Goal: Task Accomplishment & Management: Complete application form

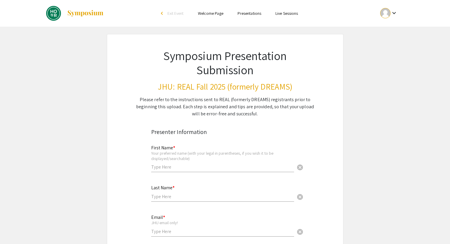
click at [197, 170] on input "text" at bounding box center [222, 167] width 143 height 6
type input "[PERSON_NAME]"
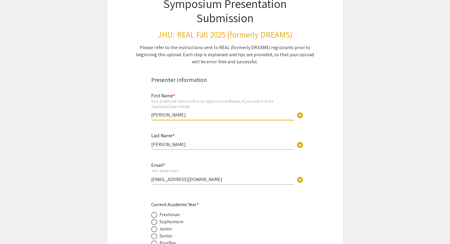
scroll to position [89, 0]
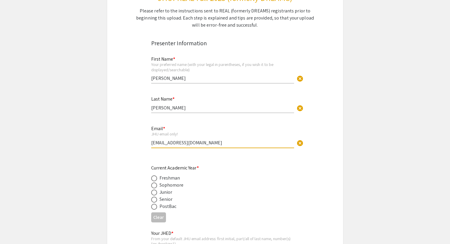
drag, startPoint x: 205, startPoint y: 144, endPoint x: 129, endPoint y: 146, distance: 76.3
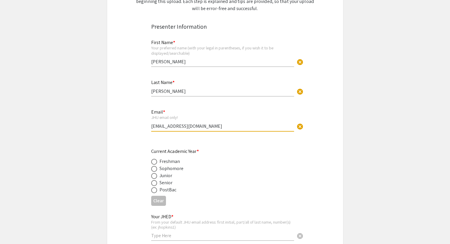
scroll to position [148, 0]
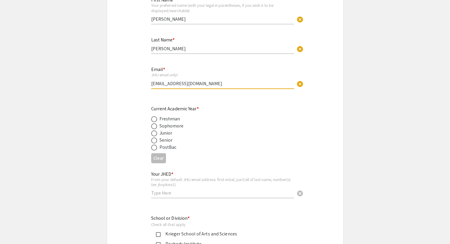
type input "[EMAIL_ADDRESS][DOMAIN_NAME]"
click at [155, 134] on span at bounding box center [154, 133] width 6 height 6
click at [155, 134] on input "radio" at bounding box center [154, 133] width 6 height 6
radio input "true"
click at [179, 190] on div "Your JHED * From your default JHU email address: first initial, part/all of las…" at bounding box center [222, 182] width 143 height 33
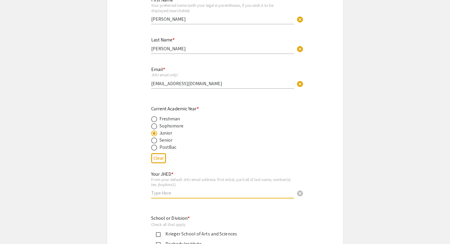
click at [175, 196] on input "text" at bounding box center [222, 193] width 143 height 6
type input "hlechan1"
click at [240, 175] on div "Your JHED * From your default JHU email address: first initial, part/all of las…" at bounding box center [222, 182] width 143 height 33
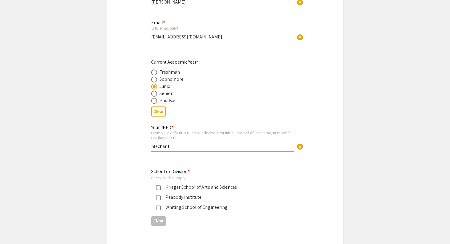
scroll to position [237, 0]
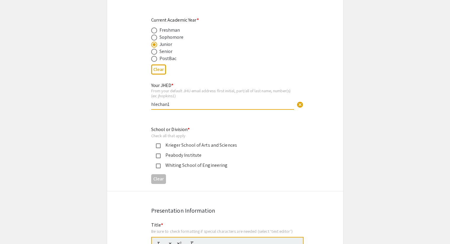
click at [158, 147] on mat-pseudo-checkbox at bounding box center [158, 145] width 5 height 5
click at [159, 166] on mat-pseudo-checkbox at bounding box center [158, 166] width 5 height 5
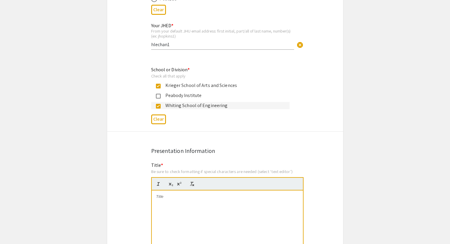
scroll to position [355, 0]
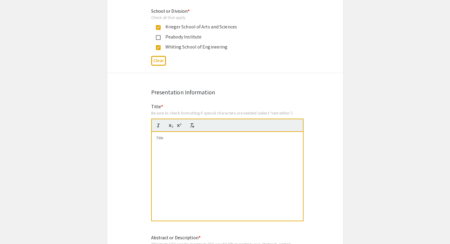
click at [199, 157] on div at bounding box center [227, 176] width 151 height 89
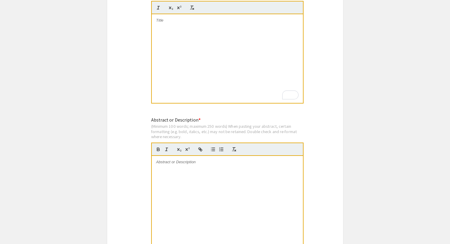
scroll to position [562, 0]
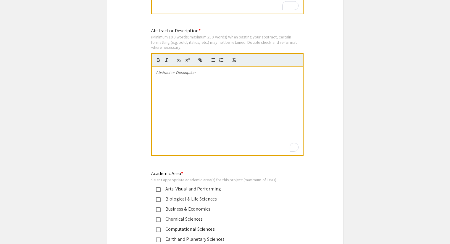
click at [202, 94] on div "To enrich screen reader interactions, please activate Accessibility in Grammarl…" at bounding box center [227, 111] width 151 height 89
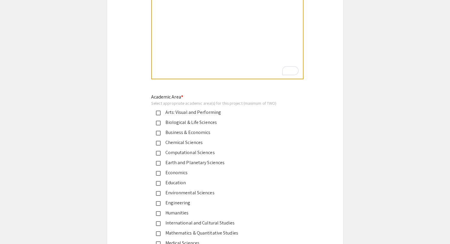
scroll to position [651, 0]
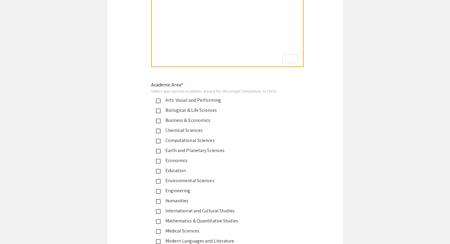
click at [161, 112] on div "Biological & Life Sciences" at bounding box center [223, 110] width 124 height 7
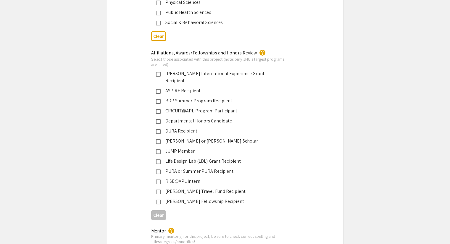
scroll to position [917, 0]
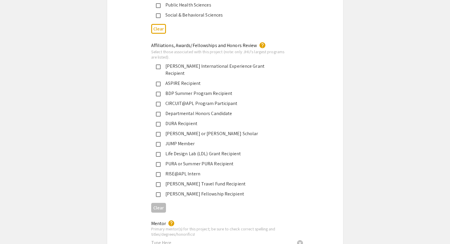
click at [160, 192] on mat-pseudo-checkbox at bounding box center [158, 194] width 5 height 5
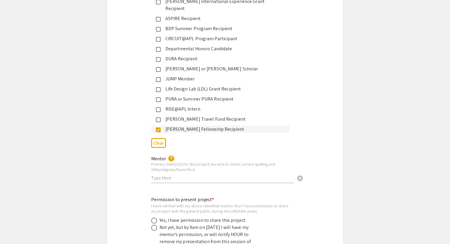
scroll to position [1035, 0]
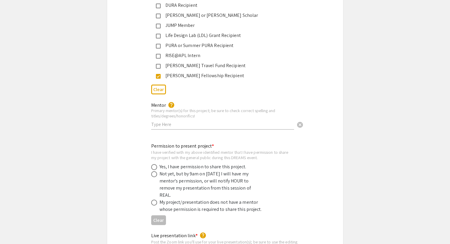
click at [190, 124] on div "Mentor help Primary mentor(s) for this project; be sure to check correct spelli…" at bounding box center [222, 116] width 143 height 39
click at [183, 121] on input "text" at bounding box center [222, 124] width 143 height 6
type input "X"
type input "T"
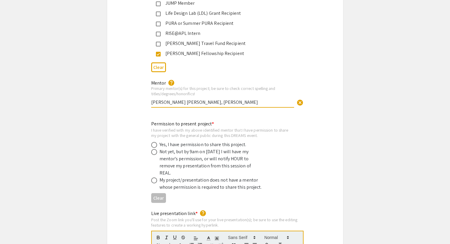
scroll to position [1065, 0]
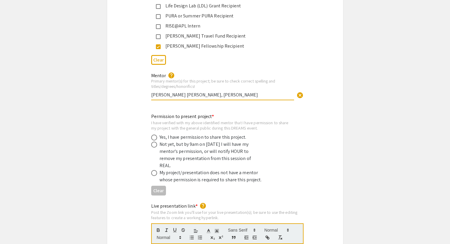
type input "[PERSON_NAME] [PERSON_NAME], [PERSON_NAME]"
click at [152, 135] on span at bounding box center [154, 138] width 6 height 6
click at [152, 135] on input "radio" at bounding box center [154, 138] width 6 height 6
radio input "true"
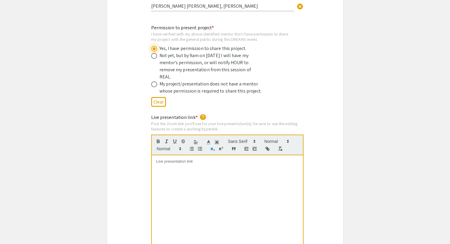
scroll to position [1213, 0]
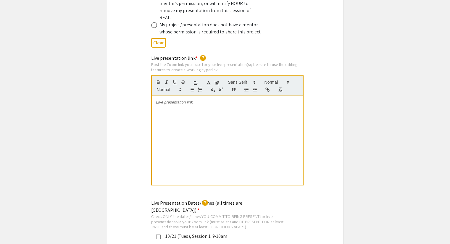
click at [216, 119] on div at bounding box center [227, 140] width 151 height 89
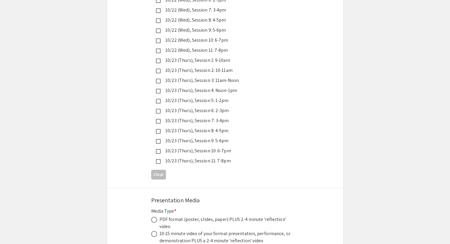
scroll to position [1668, 0]
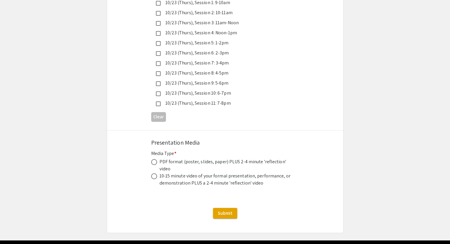
click at [153, 159] on span at bounding box center [154, 162] width 6 height 6
click at [153, 159] on input "radio" at bounding box center [154, 162] width 6 height 6
radio input "true"
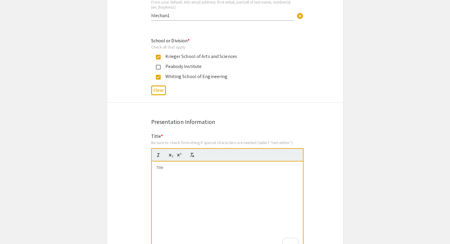
scroll to position [337, 0]
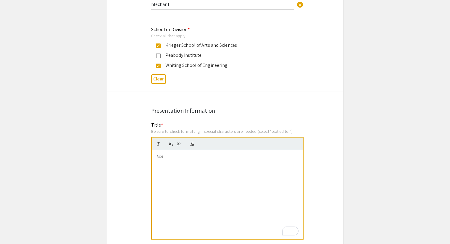
click at [181, 172] on div "To enrich screen reader interactions, please activate Accessibility in Grammarl…" at bounding box center [227, 194] width 151 height 89
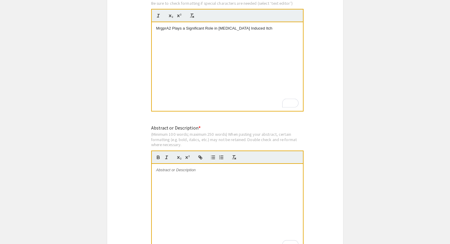
scroll to position [514, 0]
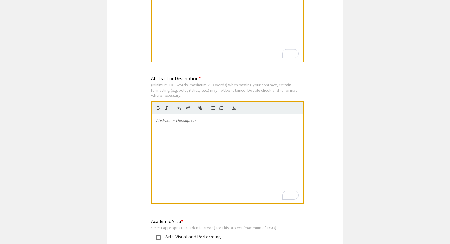
click at [212, 159] on div "To enrich screen reader interactions, please activate Accessibility in Grammarl…" at bounding box center [227, 158] width 151 height 89
click at [163, 145] on div "To enrich screen reader interactions, please activate Accessibility in Grammarl…" at bounding box center [227, 158] width 151 height 89
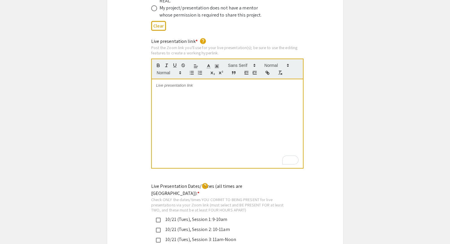
scroll to position [1224, 0]
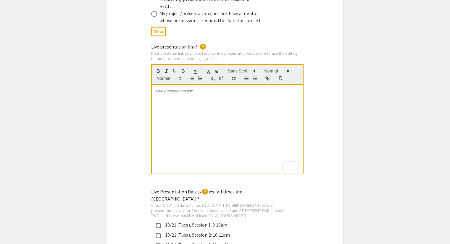
click at [195, 99] on div "To enrich screen reader interactions, please activate Accessibility in Grammarl…" at bounding box center [227, 129] width 151 height 89
drag, startPoint x: 243, startPoint y: 85, endPoint x: 129, endPoint y: 84, distance: 113.9
click at [129, 84] on div "Live presentation link * help Post the Zoom link you'll use for your live prese…" at bounding box center [225, 112] width 236 height 139
drag, startPoint x: 205, startPoint y: 80, endPoint x: 125, endPoint y: 73, distance: 80.8
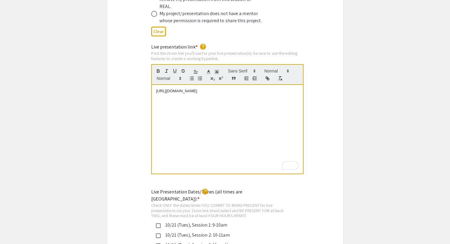
click at [125, 73] on div "Live presentation link * help Post the Zoom link you'll use for your live prese…" at bounding box center [225, 112] width 236 height 139
click at [264, 75] on button "button" at bounding box center [267, 78] width 8 height 7
type input "[URL][DOMAIN_NAME]"
click at [230, 78] on link at bounding box center [230, 80] width 14 height 4
click at [197, 89] on link "[URL][DOMAIN_NAME]" at bounding box center [176, 91] width 41 height 4
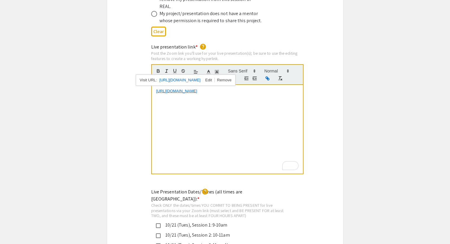
click at [193, 76] on link "[URL][DOMAIN_NAME]" at bounding box center [179, 80] width 41 height 8
click at [233, 114] on div "[URL][DOMAIN_NAME]" at bounding box center [227, 129] width 151 height 89
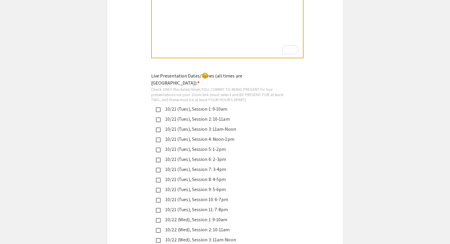
scroll to position [1331, 0]
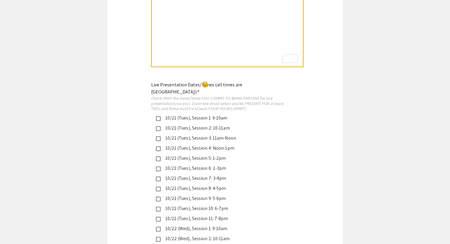
click at [158, 167] on mat-pseudo-checkbox at bounding box center [158, 169] width 5 height 5
click at [159, 177] on mat-pseudo-checkbox at bounding box center [158, 179] width 5 height 5
click at [157, 175] on div "10/21 (Tues), Session 7: 3-4pm" at bounding box center [220, 178] width 138 height 7
click at [157, 167] on mat-pseudo-checkbox at bounding box center [158, 169] width 5 height 5
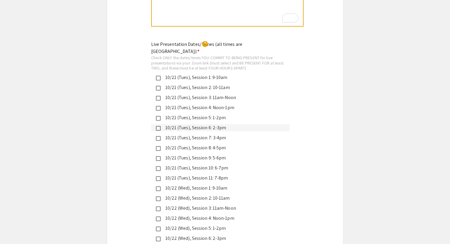
scroll to position [1361, 0]
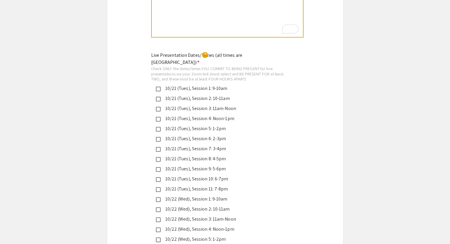
click at [158, 147] on mat-pseudo-checkbox at bounding box center [158, 149] width 5 height 5
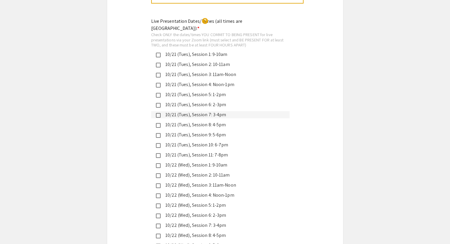
scroll to position [1390, 0]
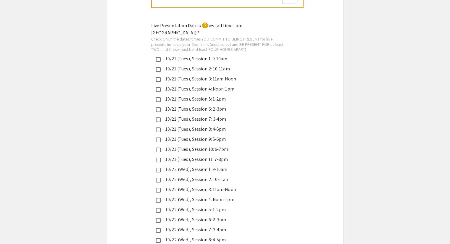
click at [158, 158] on mat-pseudo-checkbox at bounding box center [158, 160] width 5 height 5
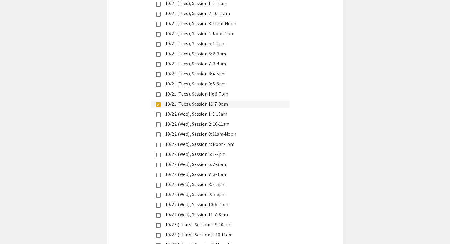
scroll to position [1450, 0]
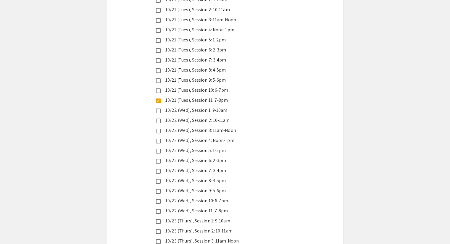
click at [159, 209] on mat-pseudo-checkbox at bounding box center [158, 211] width 5 height 5
click at [157, 209] on mat-pseudo-checkbox at bounding box center [158, 211] width 5 height 5
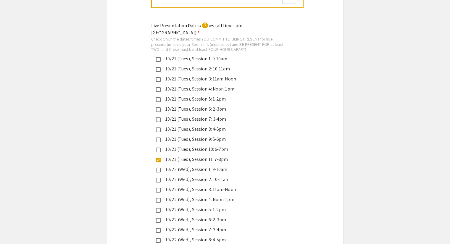
click at [157, 158] on mat-pseudo-checkbox at bounding box center [158, 160] width 5 height 5
click at [158, 158] on mat-pseudo-checkbox at bounding box center [158, 160] width 5 height 5
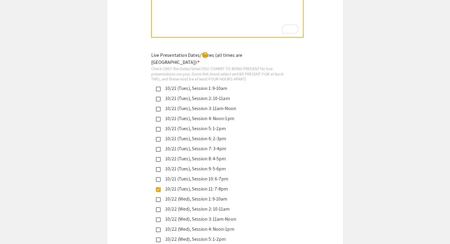
click at [158, 137] on mat-pseudo-checkbox at bounding box center [158, 139] width 5 height 5
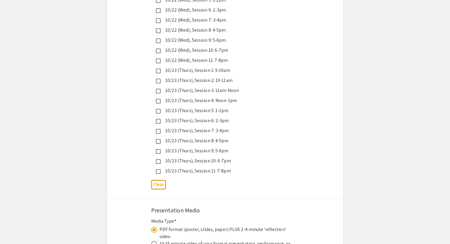
scroll to position [1716, 0]
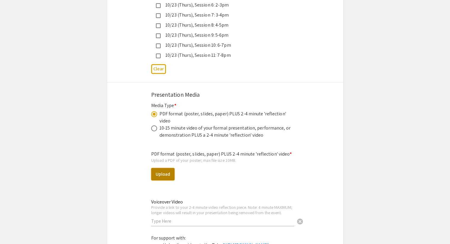
click at [167, 168] on button "Upload" at bounding box center [162, 174] width 23 height 12
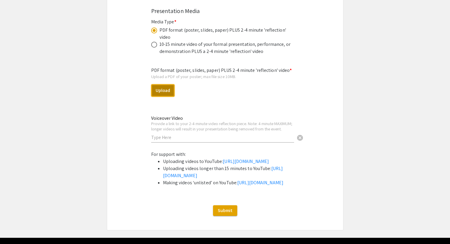
scroll to position [1805, 0]
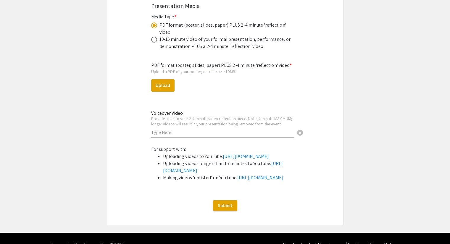
click at [156, 118] on div "Voiceover Video Provide a link to your 2-4 minute video reflection piece. Note:…" at bounding box center [222, 121] width 143 height 33
click at [159, 129] on input "text" at bounding box center [222, 132] width 143 height 6
paste input "[URL][DOMAIN_NAME]"
type input "[URL][DOMAIN_NAME]"
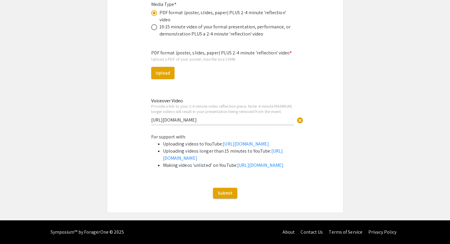
scroll to position [1833, 0]
click at [296, 117] on span "cancel" at bounding box center [299, 120] width 7 height 7
click at [258, 117] on input "text" at bounding box center [222, 120] width 143 height 6
paste input "[URL][DOMAIN_NAME]"
type input "[URL][DOMAIN_NAME]"
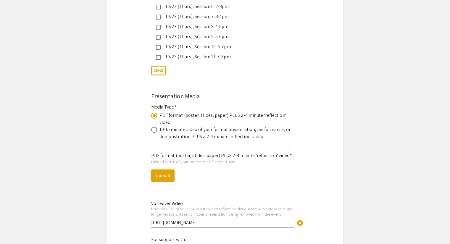
scroll to position [1803, 0]
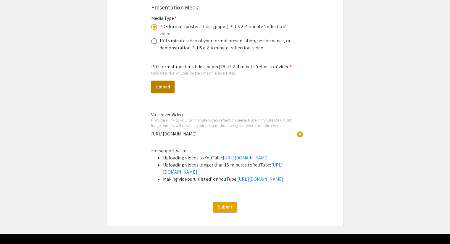
click at [161, 81] on button "Upload" at bounding box center [162, 87] width 23 height 12
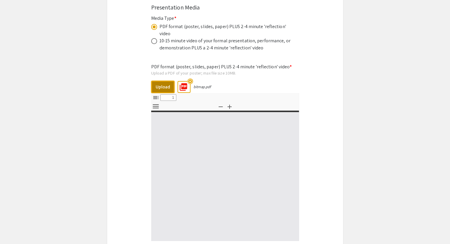
select select "custom"
type input "0"
select select "custom"
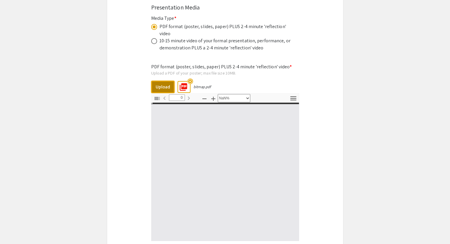
type input "1"
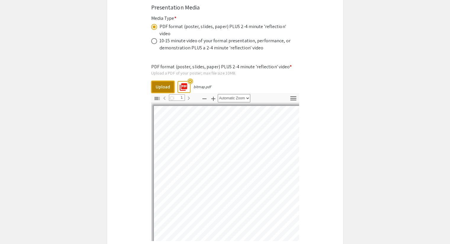
select select "auto"
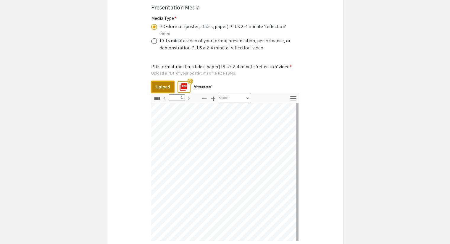
select select "custom"
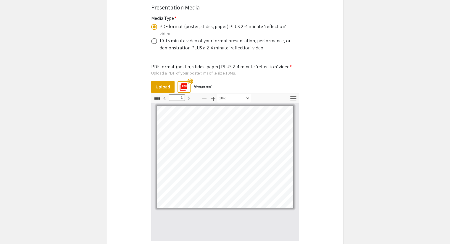
click at [188, 59] on div "PDF format (poster, slides, paper) PLUS 2-4 minute 'reflection' video * Upload …" at bounding box center [225, 181] width 148 height 244
click at [189, 79] on mat-icon "highlight_off" at bounding box center [190, 82] width 6 height 6
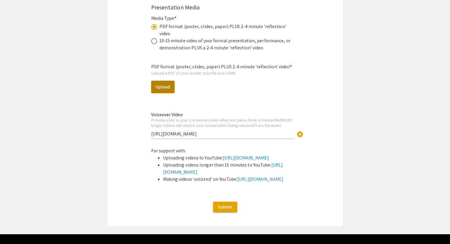
click at [170, 81] on button "Upload" at bounding box center [162, 87] width 23 height 12
select select "custom"
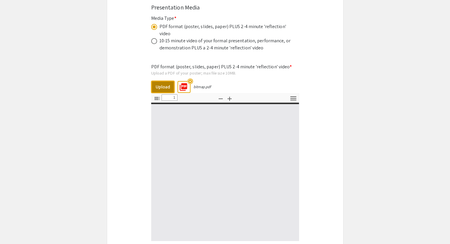
type input "0"
select select "custom"
type input "1"
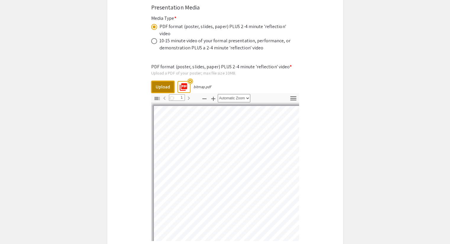
select select "auto"
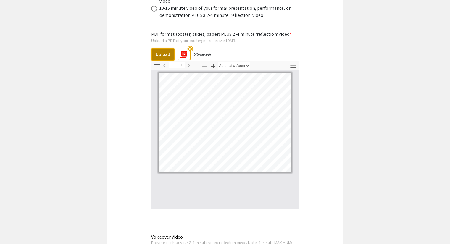
scroll to position [1951, 0]
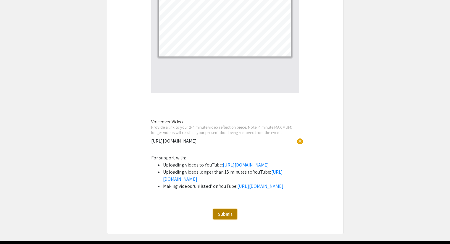
click at [225, 217] on span "Submit" at bounding box center [225, 214] width 15 height 6
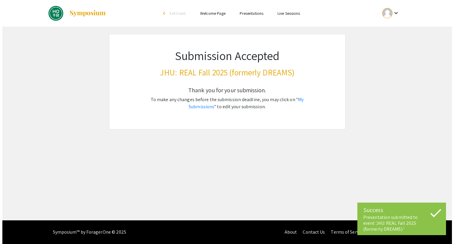
scroll to position [0, 0]
click at [300, 96] on p "To make any changes before the submission deadline, you may click on " My Submi…" at bounding box center [227, 103] width 179 height 14
click at [297, 101] on link "My Submissions" at bounding box center [246, 102] width 115 height 13
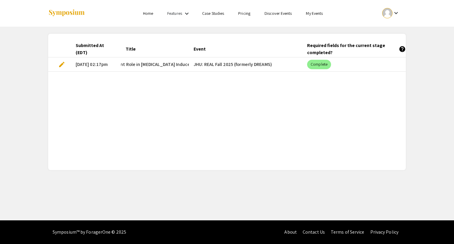
scroll to position [0, 74]
click at [314, 61] on mat-chip "Complete" at bounding box center [319, 64] width 24 height 9
drag, startPoint x: 160, startPoint y: 66, endPoint x: 155, endPoint y: 71, distance: 6.7
click at [155, 71] on mat-cell "MrgprA2 Plays a Significant Role in [MEDICAL_DATA] Induced Itch" at bounding box center [155, 64] width 68 height 14
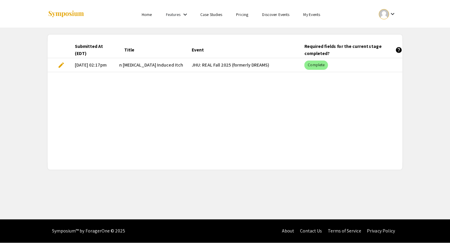
scroll to position [0, 0]
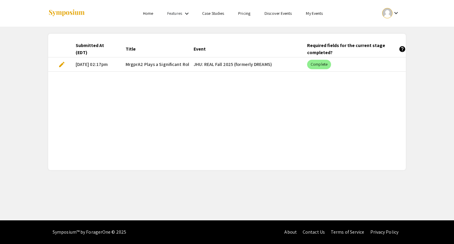
click at [63, 64] on span "edit" at bounding box center [61, 64] width 7 height 7
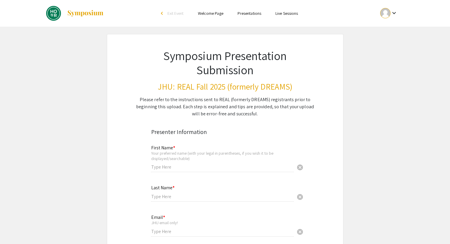
type input "[PERSON_NAME]"
type input "[EMAIL_ADDRESS][DOMAIN_NAME]"
radio input "true"
type input "hlechan1"
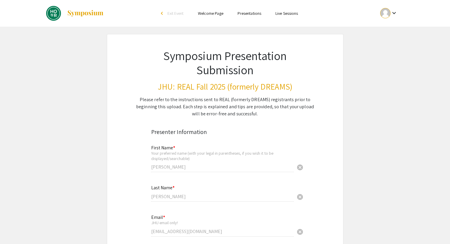
type input "[PERSON_NAME] [PERSON_NAME], [PERSON_NAME]"
radio input "true"
select select "custom"
type input "0"
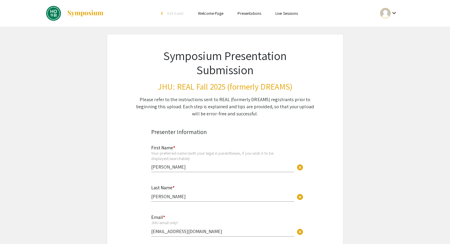
select select "custom"
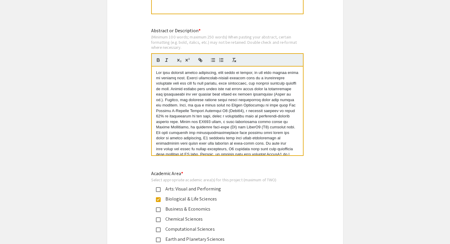
type input "1"
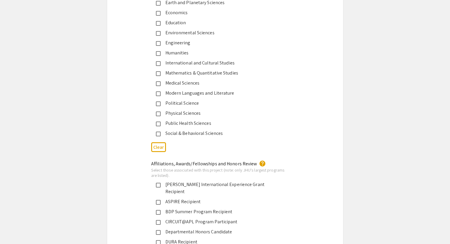
select select "auto"
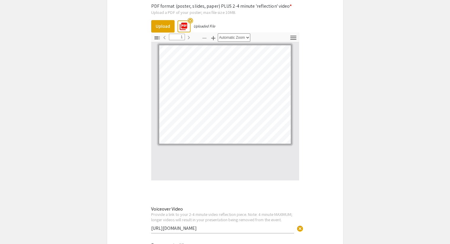
scroll to position [1988, 0]
